Goal: Complete application form: Complete application form

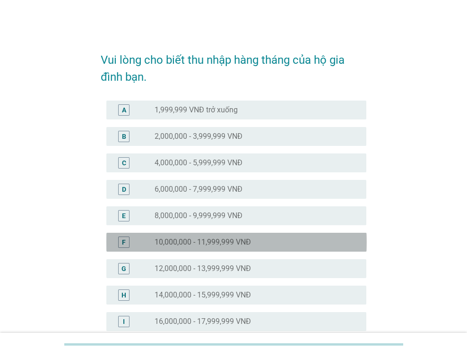
click at [207, 237] on div "radio_button_unchecked 10,000,000 - 11,999,999 VNĐ" at bounding box center [256, 242] width 204 height 11
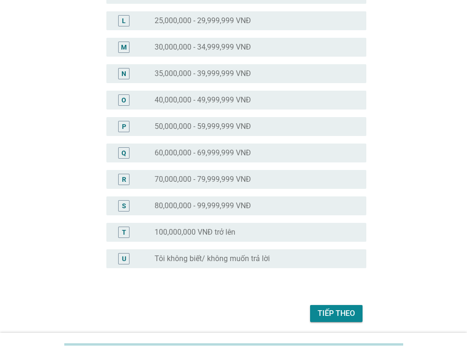
scroll to position [414, 0]
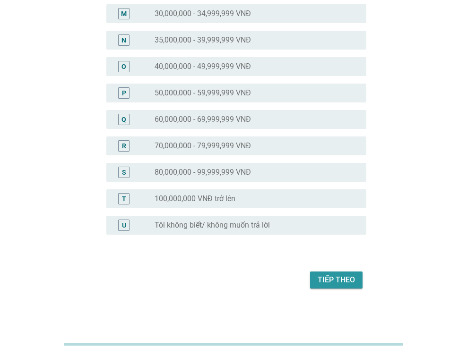
click at [324, 282] on div "Tiếp theo" at bounding box center [335, 279] width 37 height 11
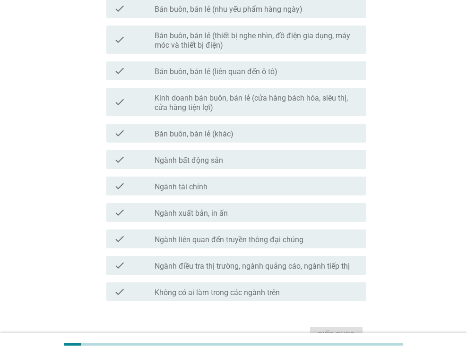
scroll to position [472, 0]
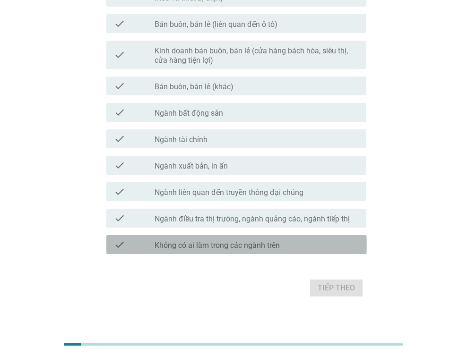
click at [248, 249] on label "Không có ai làm trong các ngành trên" at bounding box center [216, 245] width 125 height 9
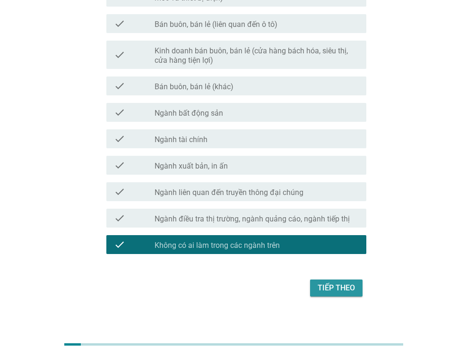
click at [323, 286] on div "Tiếp theo" at bounding box center [335, 287] width 37 height 11
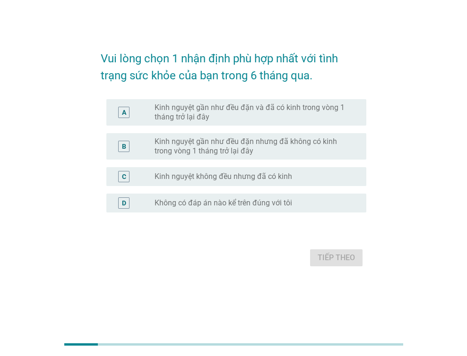
scroll to position [0, 0]
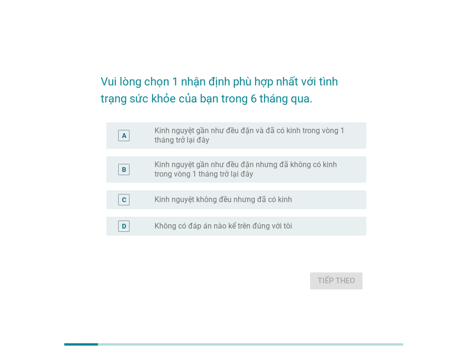
click at [223, 143] on label "Kinh nguyệt gần như đều đặn và đã có kinh trong vòng 1 tháng trở lại đây" at bounding box center [252, 135] width 197 height 19
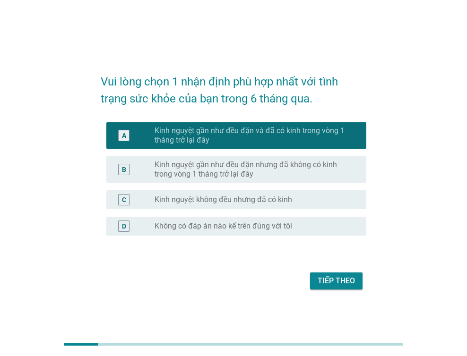
click at [325, 287] on button "Tiếp theo" at bounding box center [336, 281] width 52 height 17
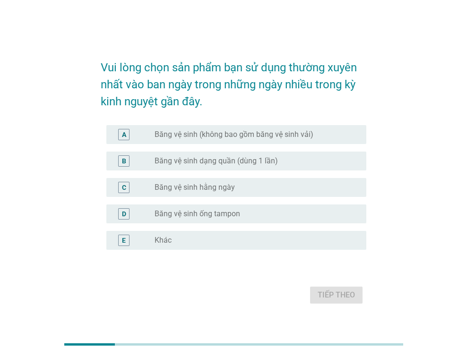
click at [202, 137] on label "Băng vệ sinh (không bao gồm băng vệ sinh vải)" at bounding box center [233, 134] width 159 height 9
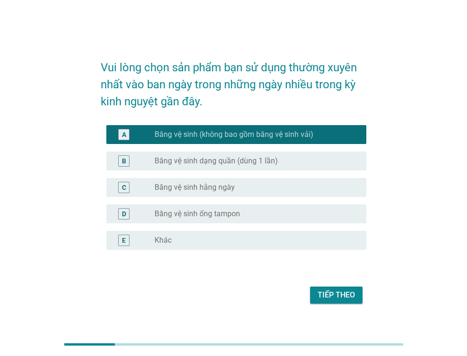
click at [205, 161] on label "Băng vệ sinh dạng quần (dùng 1 lần)" at bounding box center [215, 160] width 123 height 9
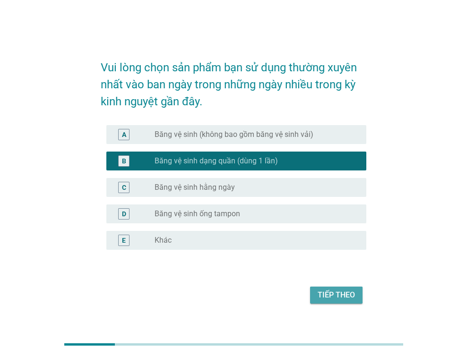
click at [351, 298] on div "Tiếp theo" at bounding box center [335, 295] width 37 height 11
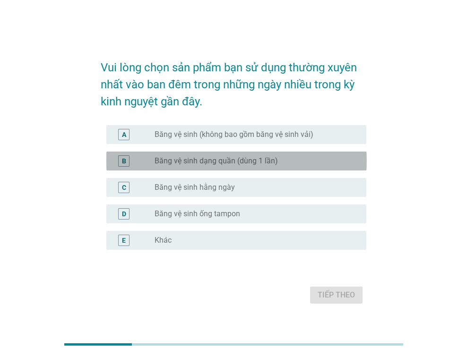
click at [205, 164] on label "Băng vệ sinh dạng quần (dùng 1 lần)" at bounding box center [215, 160] width 123 height 9
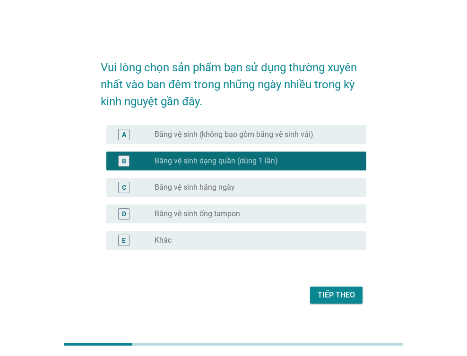
click at [333, 297] on div "Tiếp theo" at bounding box center [335, 295] width 37 height 11
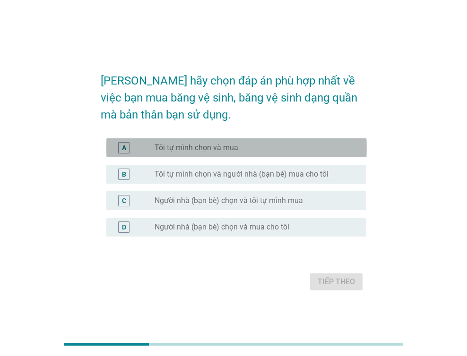
click at [186, 150] on label "Tôi tự mình chọn và mua" at bounding box center [196, 147] width 84 height 9
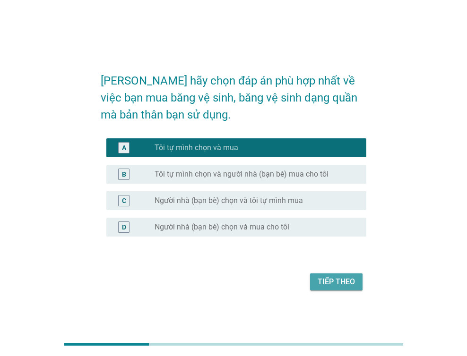
click at [335, 280] on div "Tiếp theo" at bounding box center [335, 281] width 37 height 11
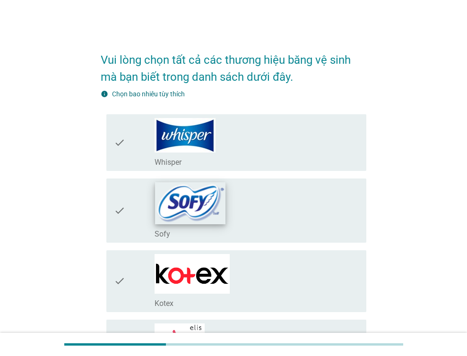
click at [181, 208] on img at bounding box center [190, 203] width 70 height 42
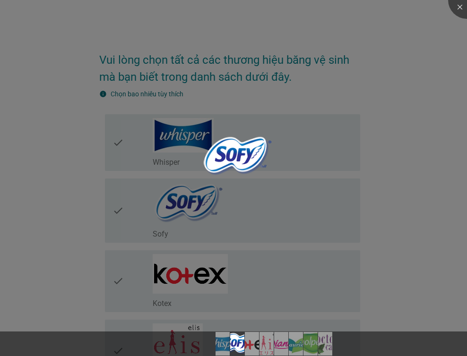
click at [203, 148] on div at bounding box center [233, 178] width 467 height 356
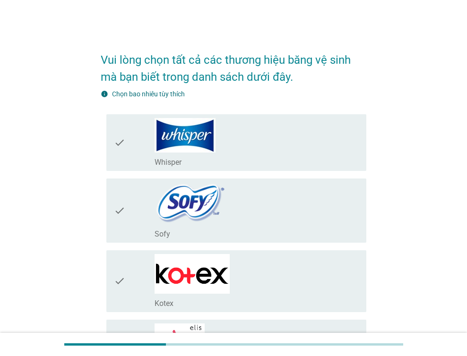
click at [128, 143] on div "check" at bounding box center [134, 142] width 41 height 49
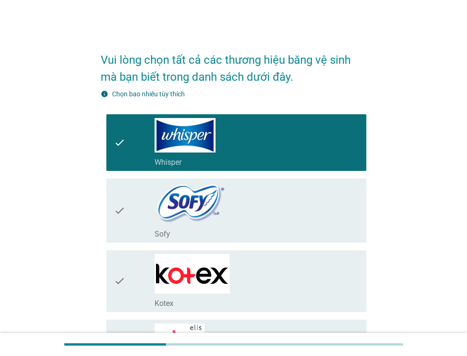
click at [131, 210] on div "check" at bounding box center [134, 210] width 41 height 57
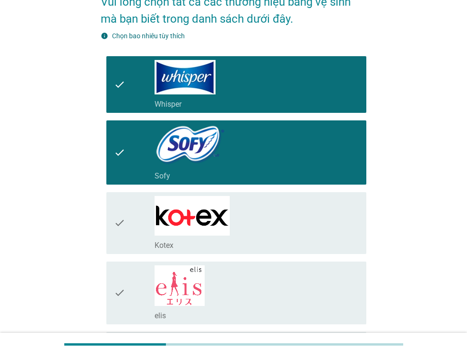
scroll to position [94, 0]
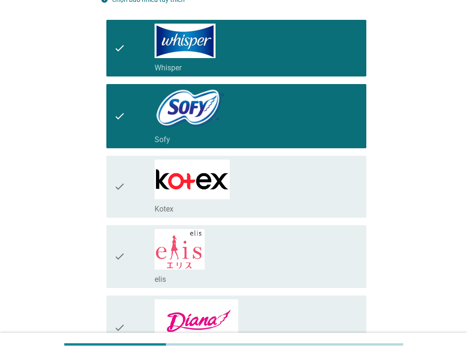
click at [138, 183] on div "check" at bounding box center [134, 187] width 41 height 54
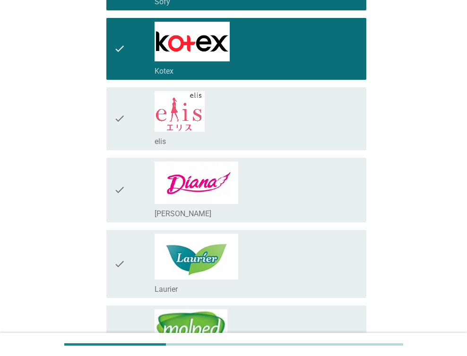
scroll to position [236, 0]
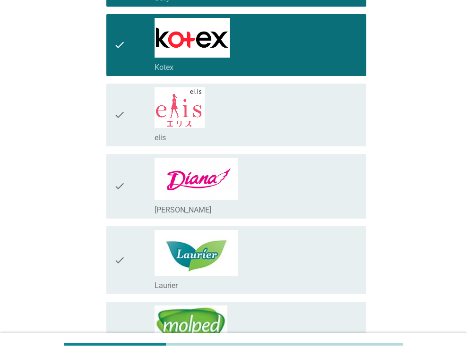
click at [130, 191] on div "check" at bounding box center [134, 186] width 41 height 57
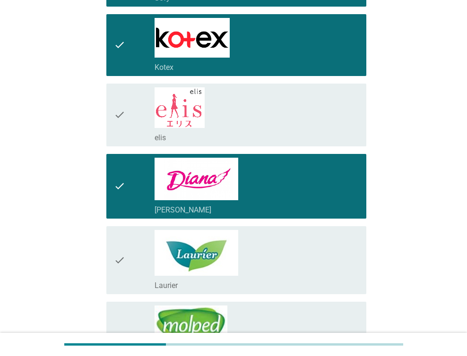
click at [123, 256] on icon "check" at bounding box center [119, 260] width 11 height 60
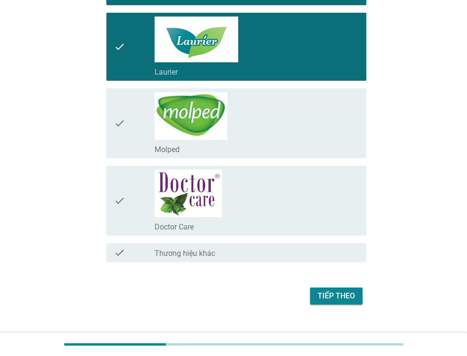
scroll to position [463, 0]
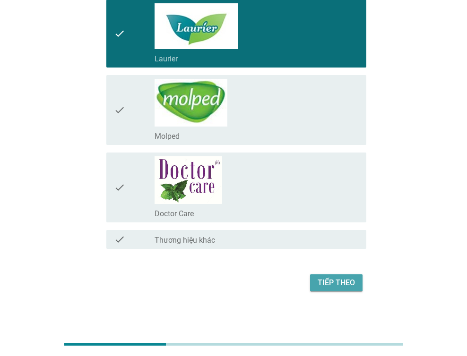
click at [333, 277] on div "Tiếp theo" at bounding box center [335, 282] width 37 height 11
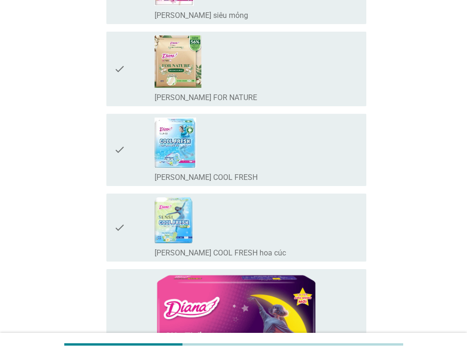
scroll to position [0, 0]
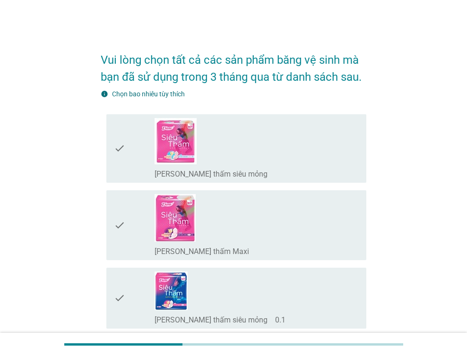
click at [152, 244] on div "check" at bounding box center [134, 225] width 41 height 62
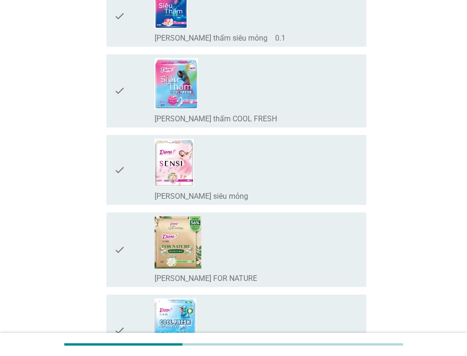
scroll to position [283, 0]
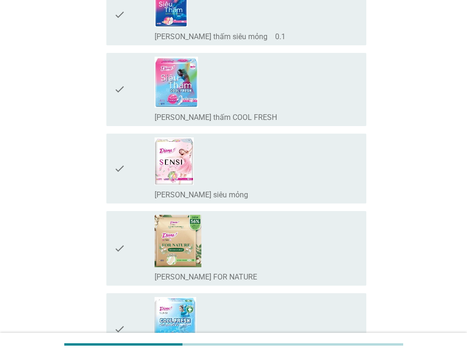
click at [127, 183] on div "check" at bounding box center [134, 168] width 41 height 62
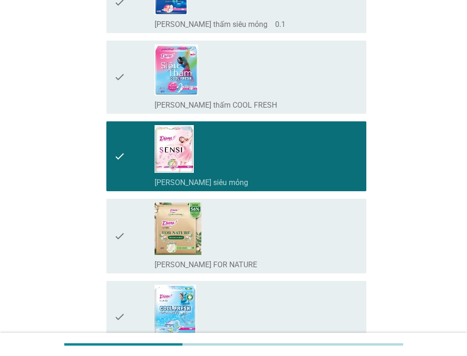
scroll to position [378, 0]
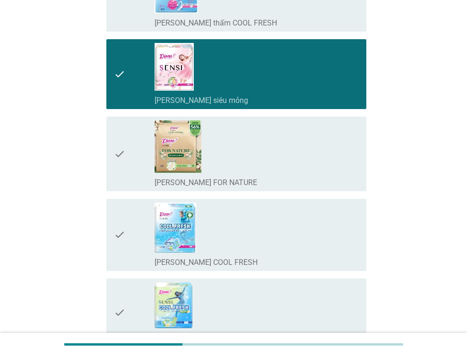
click at [145, 227] on div "check" at bounding box center [134, 235] width 41 height 65
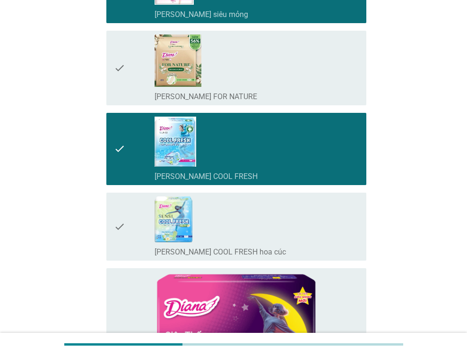
scroll to position [472, 0]
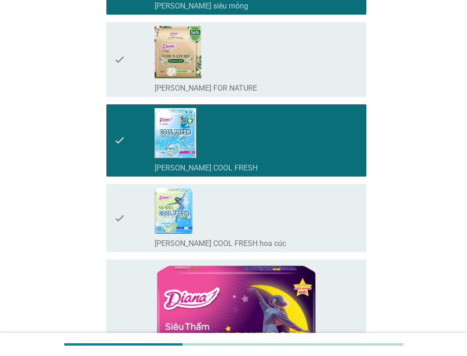
click at [142, 210] on div "check" at bounding box center [134, 218] width 41 height 60
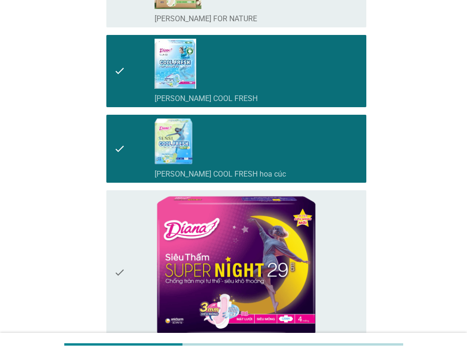
scroll to position [661, 0]
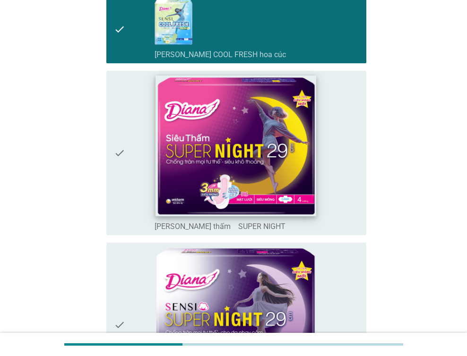
click at [154, 189] on div "check_box_outline_blank [PERSON_NAME] thấm　SUPER NIGHT" at bounding box center [256, 153] width 204 height 157
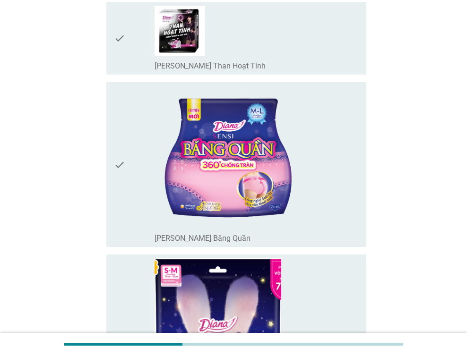
scroll to position [1370, 0]
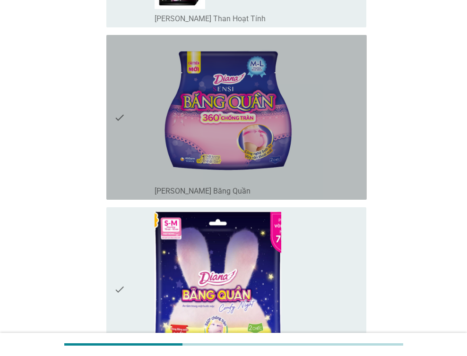
click at [149, 131] on div "check" at bounding box center [134, 117] width 41 height 157
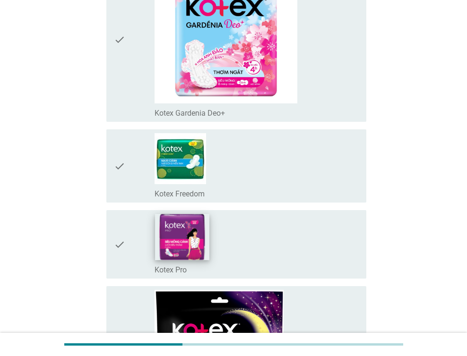
scroll to position [2456, 0]
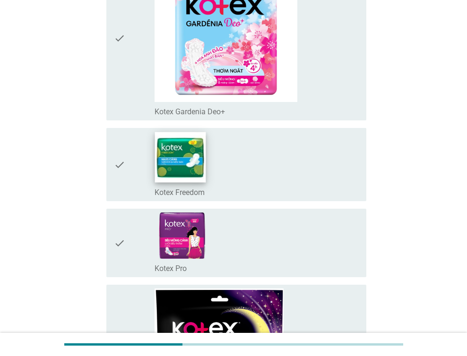
click at [197, 159] on img at bounding box center [180, 157] width 51 height 51
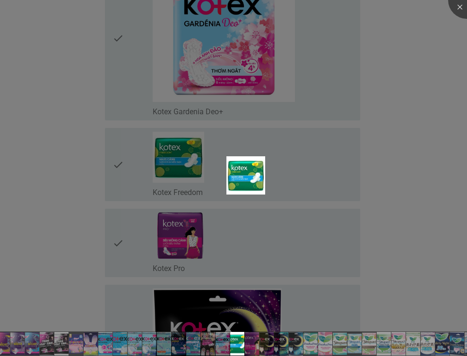
click at [141, 171] on div at bounding box center [233, 178] width 467 height 356
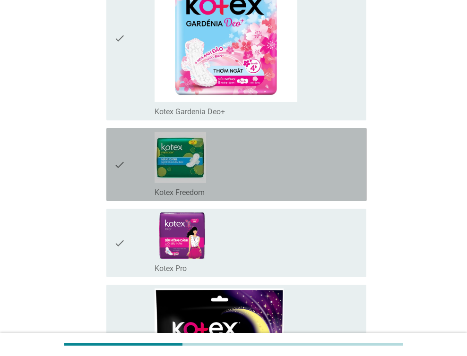
click at [127, 181] on div "check" at bounding box center [134, 165] width 41 height 66
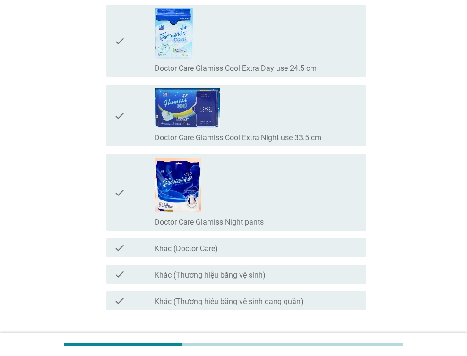
scroll to position [7888, 0]
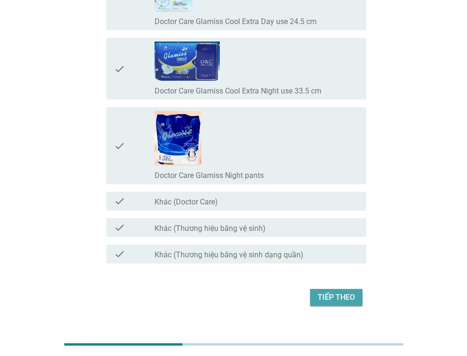
click at [323, 292] on div "Tiếp theo" at bounding box center [335, 297] width 37 height 11
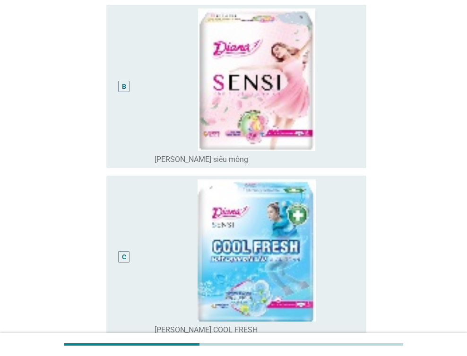
scroll to position [425, 0]
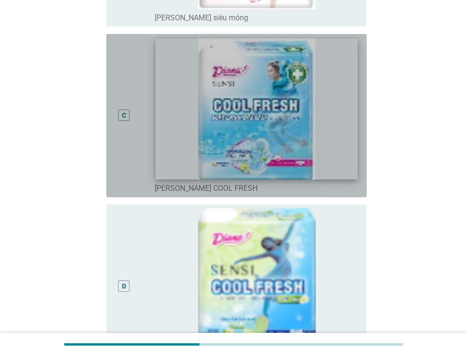
click at [179, 127] on img at bounding box center [256, 108] width 202 height 141
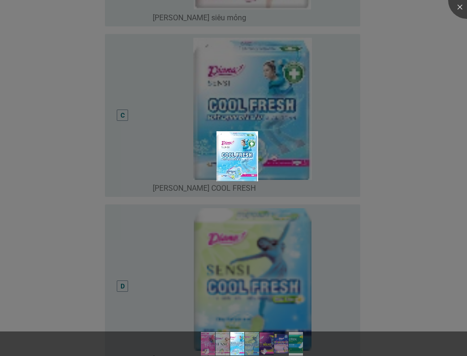
click at [117, 140] on div at bounding box center [233, 178] width 467 height 356
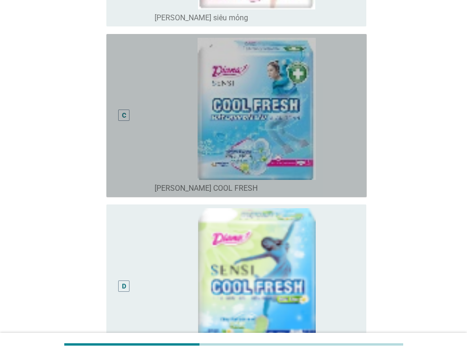
click at [125, 123] on div "C" at bounding box center [124, 116] width 20 height 156
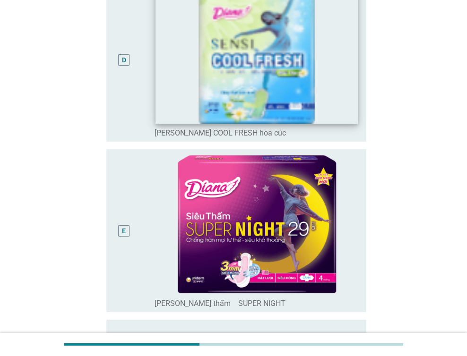
scroll to position [661, 0]
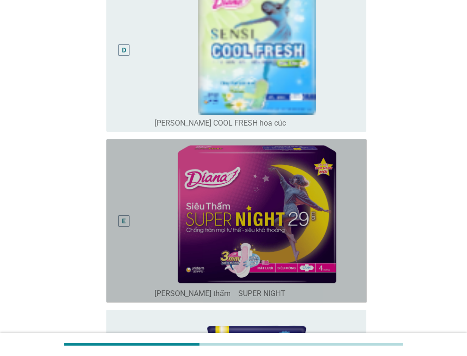
click at [137, 204] on div "E" at bounding box center [134, 221] width 41 height 156
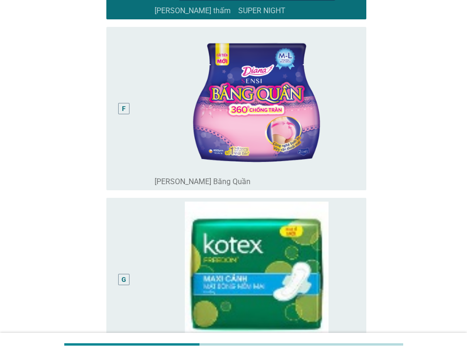
scroll to position [945, 0]
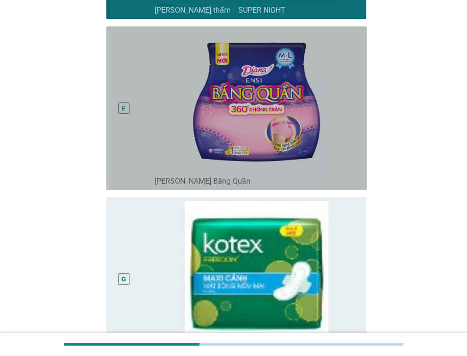
click at [137, 137] on div "F" at bounding box center [134, 108] width 41 height 156
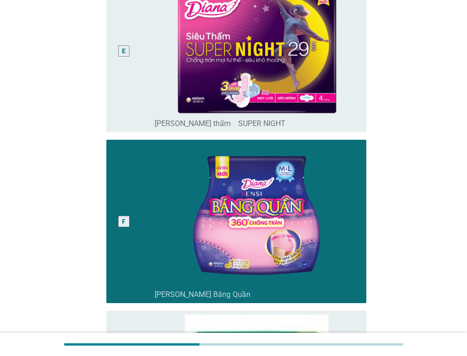
scroll to position [756, 0]
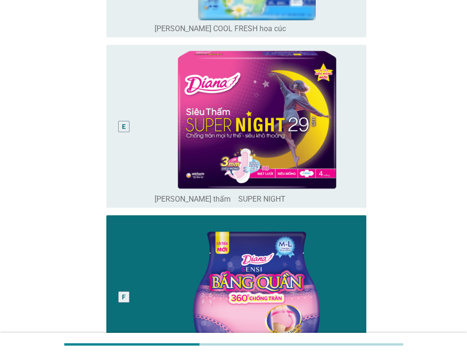
click at [137, 137] on div "E" at bounding box center [134, 127] width 41 height 156
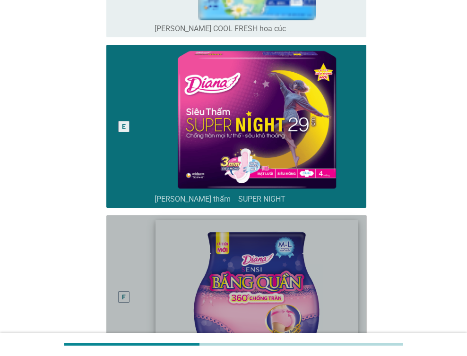
click at [158, 254] on img at bounding box center [256, 290] width 202 height 141
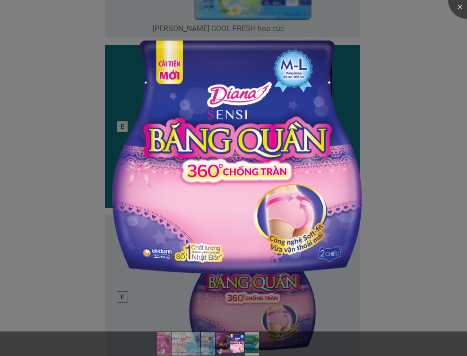
click at [56, 284] on div at bounding box center [233, 178] width 467 height 356
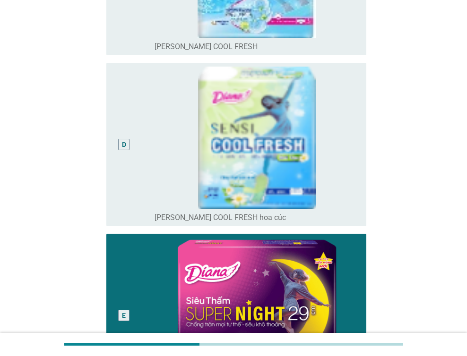
scroll to position [378, 0]
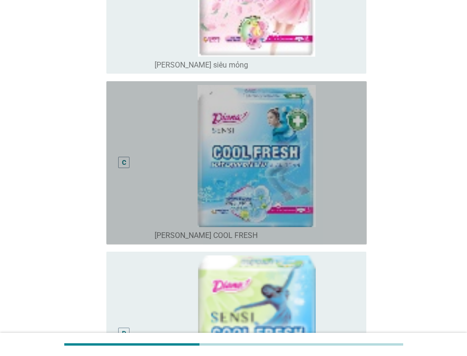
click at [112, 226] on div "C radio_button_unchecked [PERSON_NAME] SENSI COOL FRESH" at bounding box center [236, 162] width 260 height 163
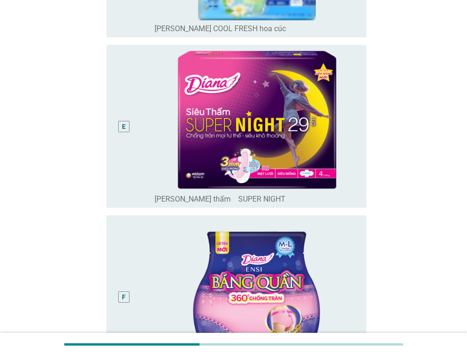
scroll to position [1071, 0]
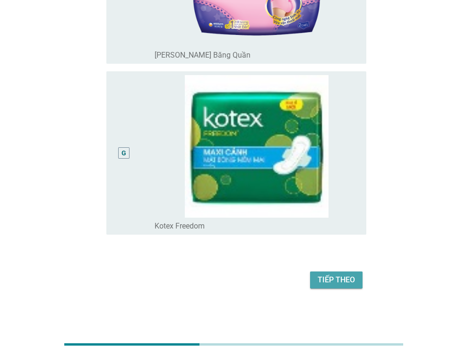
click at [325, 273] on button "Tiếp theo" at bounding box center [336, 280] width 52 height 17
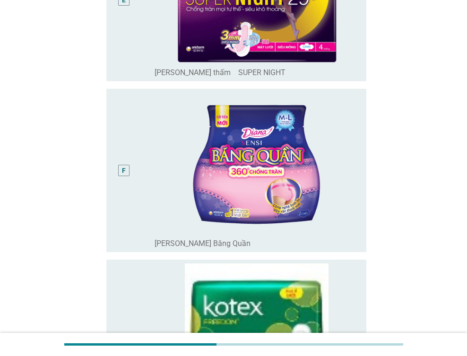
scroll to position [898, 0]
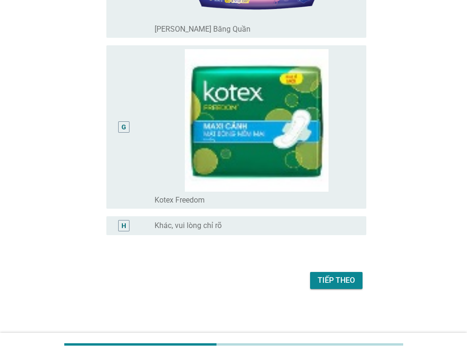
scroll to position [1098, 0]
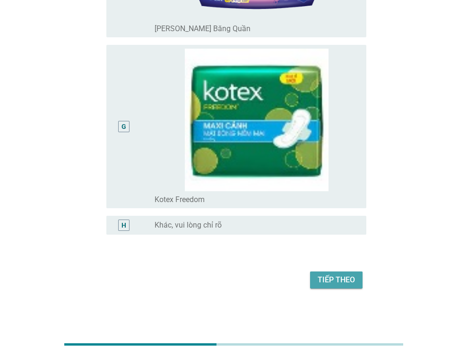
click at [315, 281] on button "Tiếp theo" at bounding box center [336, 280] width 52 height 17
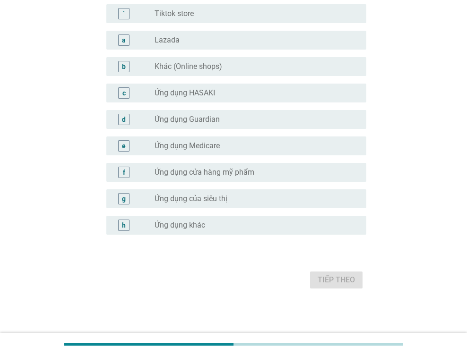
scroll to position [0, 0]
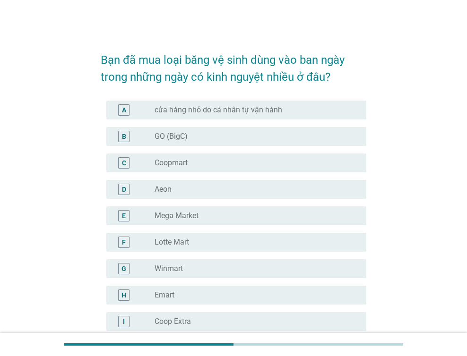
click at [181, 118] on div "A radio_button_unchecked cửa hàng nhỏ do cá nhân tự vận hành" at bounding box center [236, 110] width 260 height 19
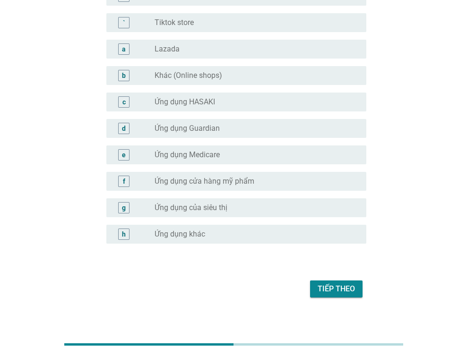
scroll to position [916, 0]
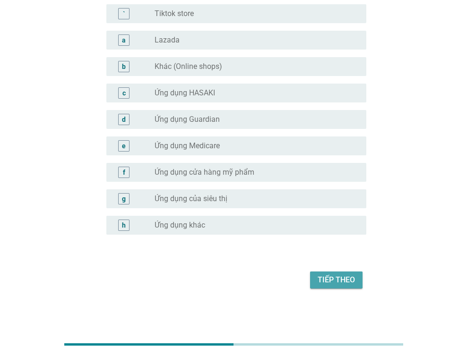
click at [323, 282] on div "Tiếp theo" at bounding box center [335, 279] width 37 height 11
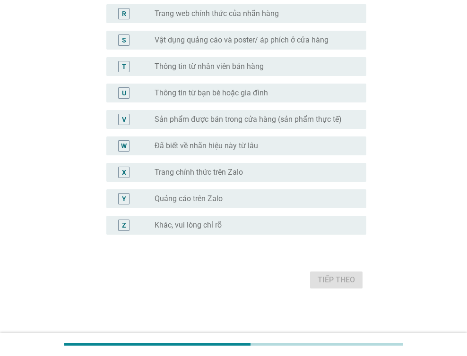
scroll to position [0, 0]
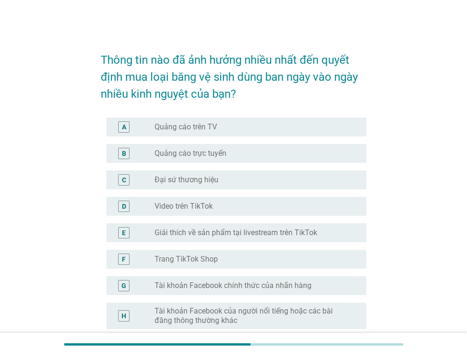
click at [241, 127] on div "radio_button_unchecked Quảng cáo trên TV" at bounding box center [252, 126] width 197 height 9
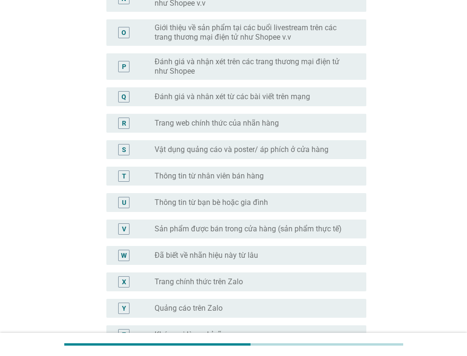
scroll to position [601, 0]
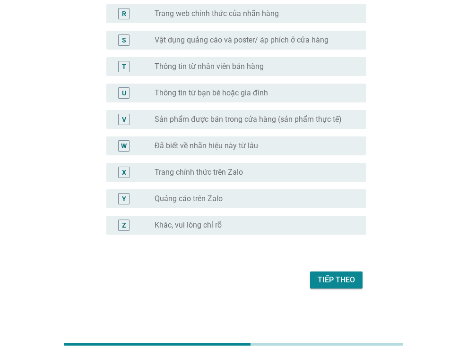
click at [336, 282] on div "Tiếp theo" at bounding box center [335, 279] width 37 height 11
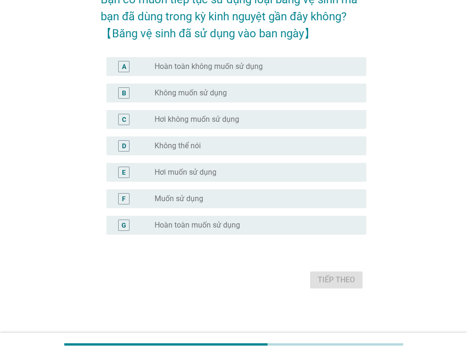
scroll to position [0, 0]
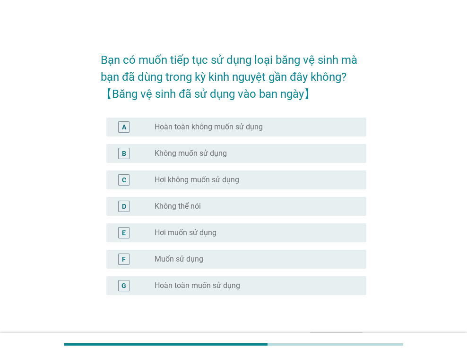
click at [243, 179] on div "radio_button_unchecked Hơi không muốn sử dụng" at bounding box center [252, 179] width 197 height 9
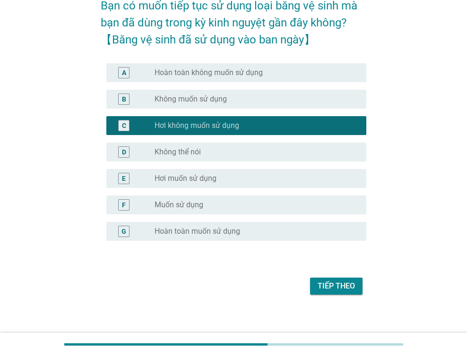
scroll to position [60, 0]
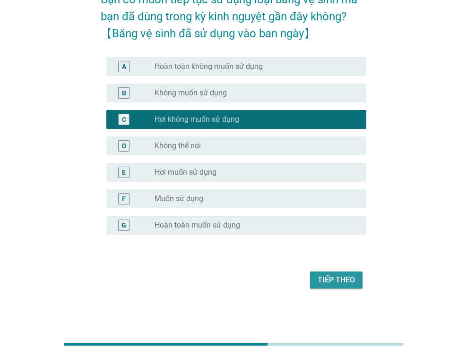
click at [325, 285] on div "Tiếp theo" at bounding box center [335, 279] width 37 height 11
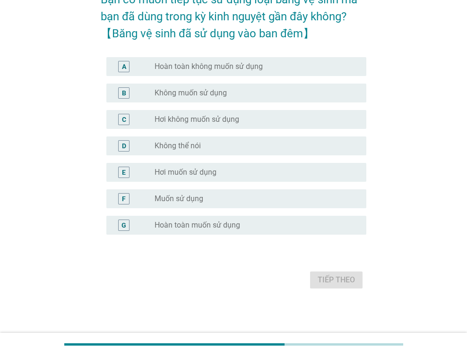
scroll to position [0, 0]
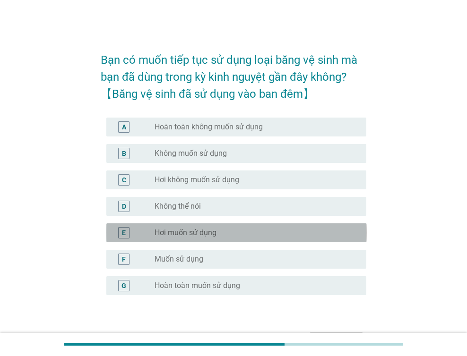
click at [222, 231] on div "radio_button_unchecked Hơi muốn sử dụng" at bounding box center [252, 232] width 197 height 9
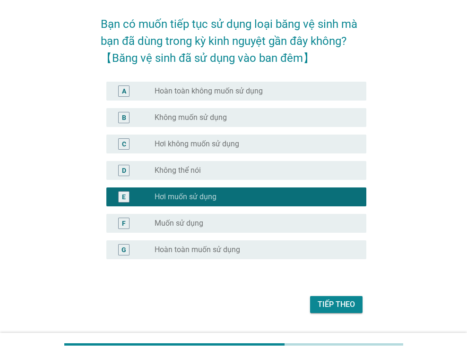
scroll to position [60, 0]
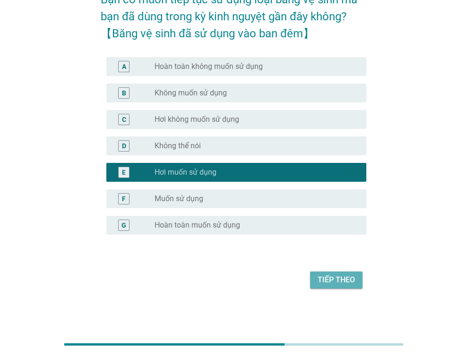
click at [339, 279] on div "Tiếp theo" at bounding box center [335, 279] width 37 height 11
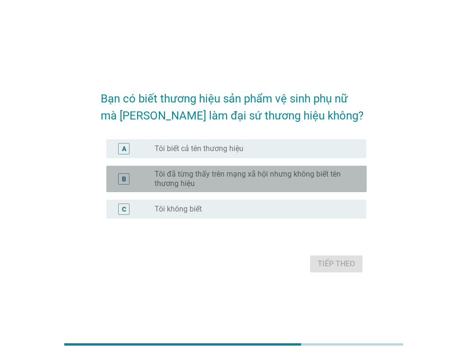
click at [228, 182] on label "Tôi đã từng thấy trên mạng xã hội nhưng không biết tên thương hiệu" at bounding box center [252, 179] width 197 height 19
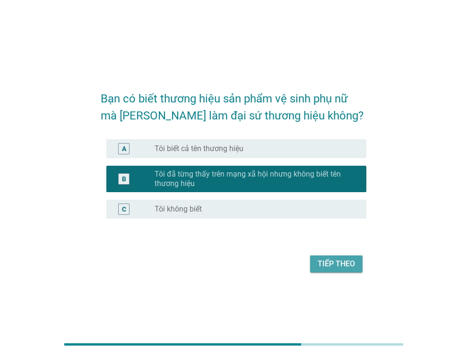
click at [338, 270] on button "Tiếp theo" at bounding box center [336, 264] width 52 height 17
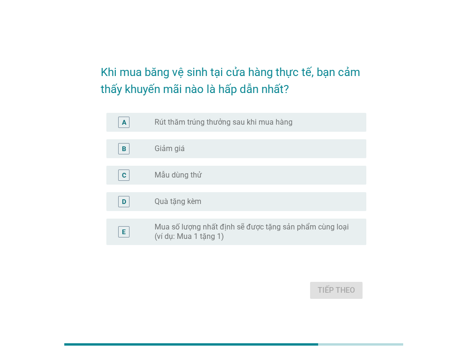
click at [220, 154] on div "B radio_button_unchecked Giảm giá" at bounding box center [236, 148] width 260 height 19
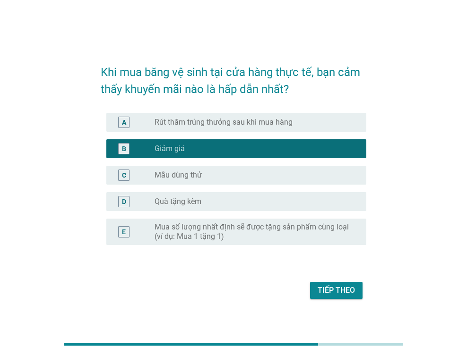
click at [336, 295] on div "Tiếp theo" at bounding box center [335, 290] width 37 height 11
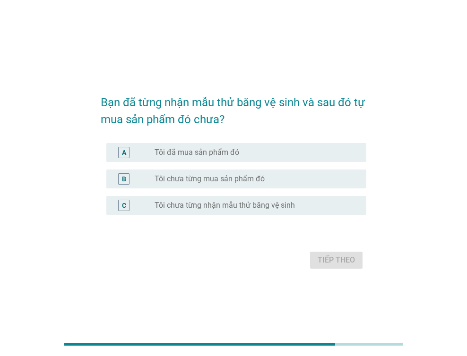
drag, startPoint x: 209, startPoint y: 180, endPoint x: 204, endPoint y: 188, distance: 8.9
click at [208, 181] on label "Tôi chưa từng mua sản phẩm đó" at bounding box center [209, 178] width 110 height 9
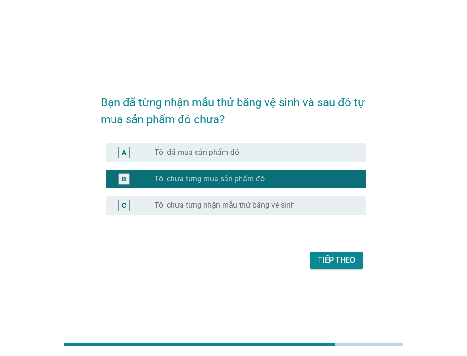
click at [323, 264] on div "Tiếp theo" at bounding box center [335, 260] width 37 height 11
